Goal: Communication & Community: Answer question/provide support

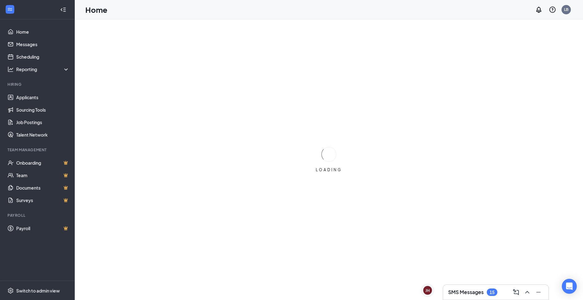
click at [485, 292] on div "SMS Messages 15" at bounding box center [472, 291] width 49 height 7
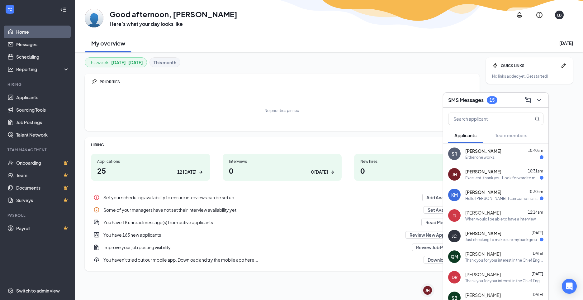
click at [490, 157] on div "Either one works" at bounding box center [479, 156] width 29 height 5
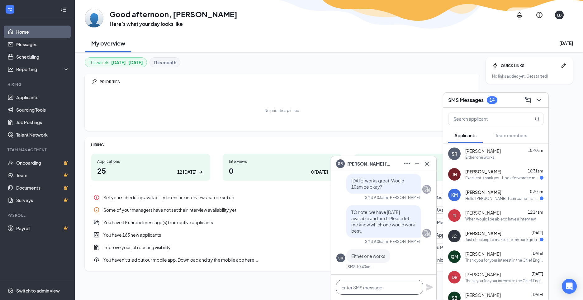
click at [388, 289] on textarea at bounding box center [379, 286] width 87 height 15
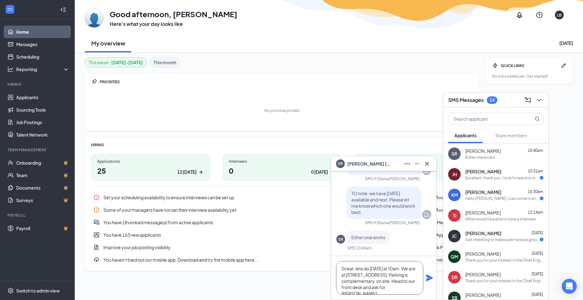
type textarea "Great, lets do [DATE] at 10am. We are at [STREET_ADDRESS]. Parking is complemen…"
click at [430, 279] on icon "Plane" at bounding box center [429, 277] width 7 height 7
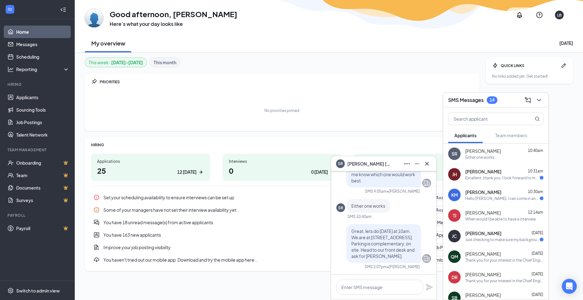
scroll to position [0, 0]
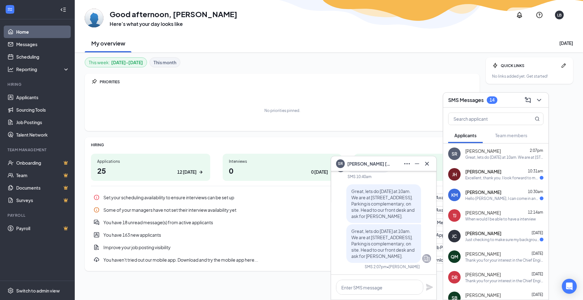
click at [494, 173] on span "[PERSON_NAME]" at bounding box center [483, 171] width 36 height 6
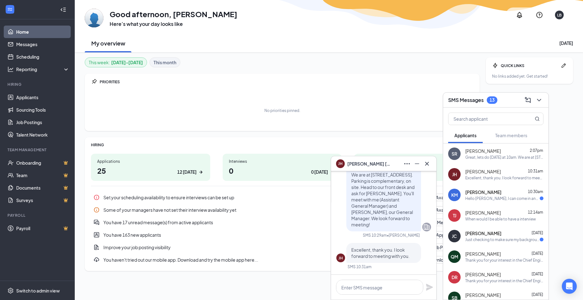
click at [486, 238] on div "Just checking to make sure my background check went through on my end." at bounding box center [502, 239] width 74 height 5
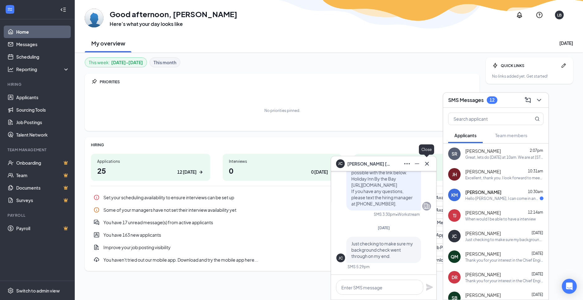
click at [430, 163] on icon "Cross" at bounding box center [426, 163] width 7 height 7
